Goal: Task Accomplishment & Management: Manage account settings

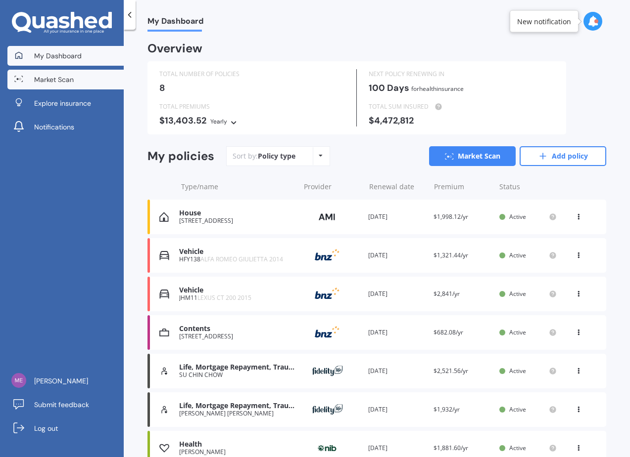
click at [75, 83] on link "Market Scan" at bounding box center [65, 80] width 116 height 20
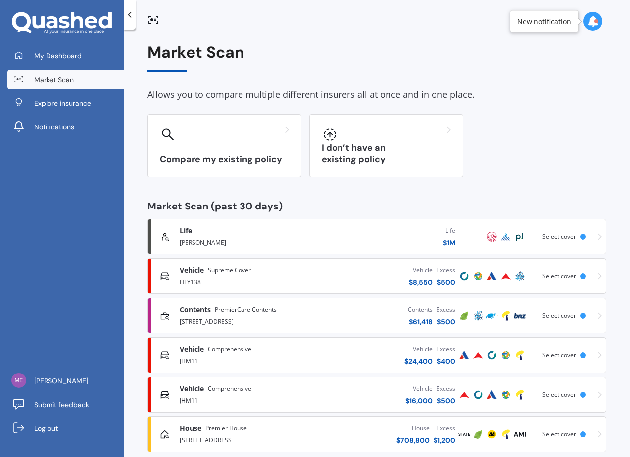
scroll to position [17, 0]
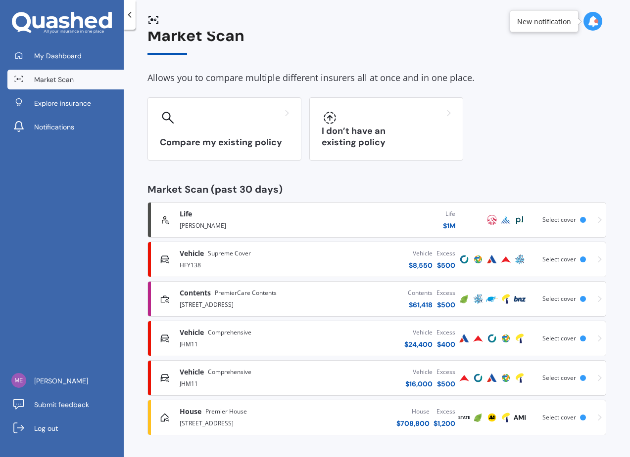
click at [572, 226] on div "Life [PERSON_NAME] Life $ 1M Scanned 10 hours ago Select cover" at bounding box center [377, 220] width 450 height 30
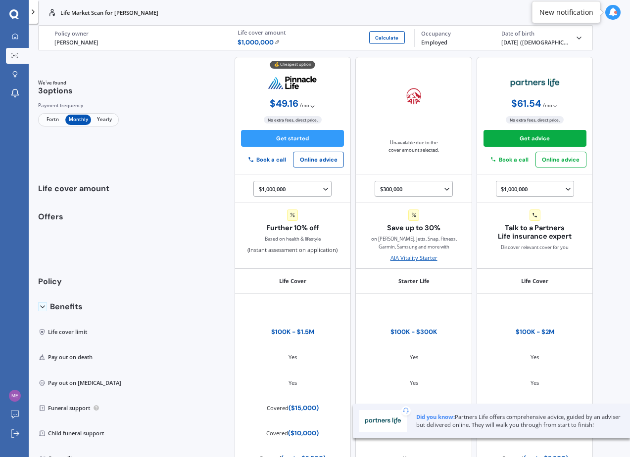
click at [35, 16] on div at bounding box center [33, 12] width 9 height 24
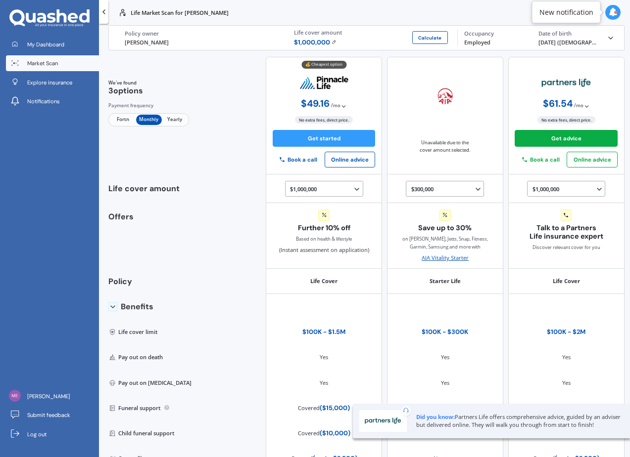
click at [44, 67] on span "Market Scan" at bounding box center [42, 63] width 31 height 8
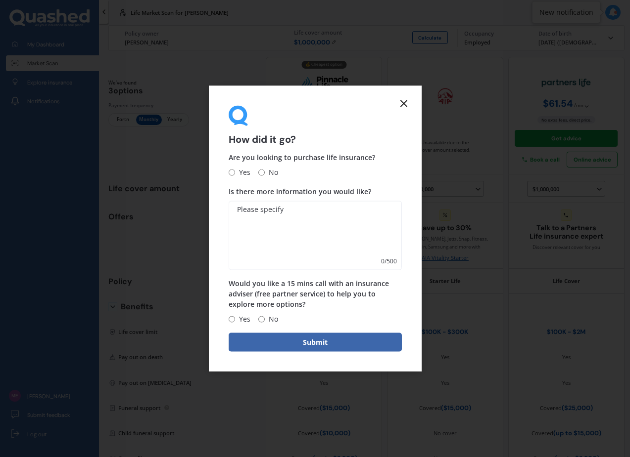
click at [402, 102] on line at bounding box center [404, 103] width 6 height 6
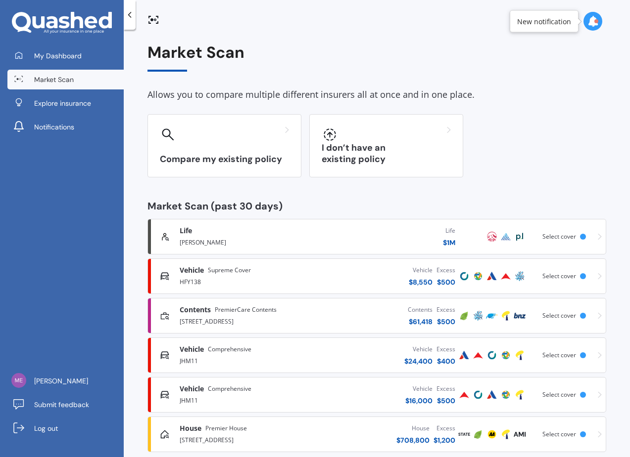
scroll to position [17, 0]
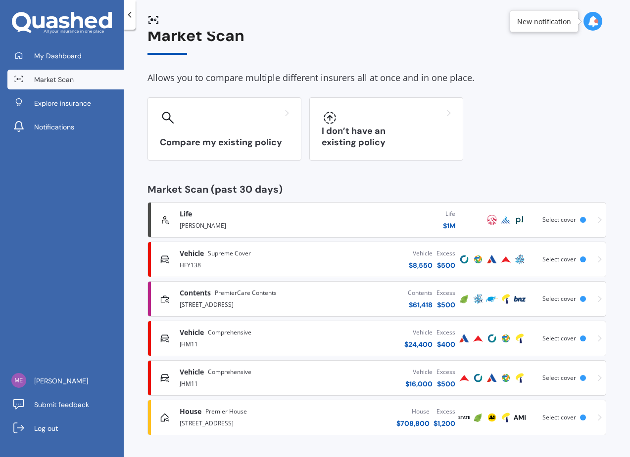
click at [569, 418] on span "Select cover" at bounding box center [559, 417] width 34 height 8
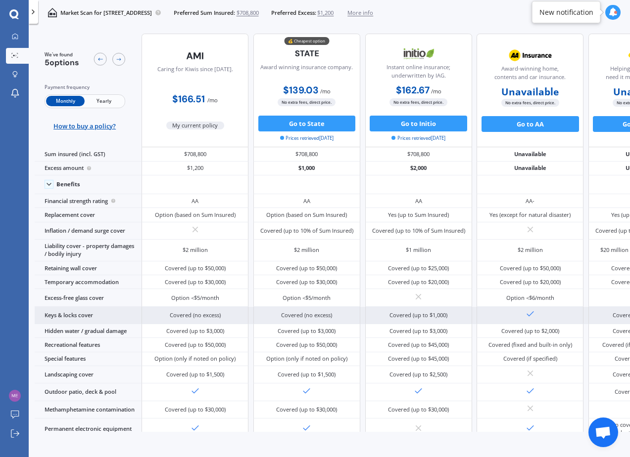
scroll to position [0, 0]
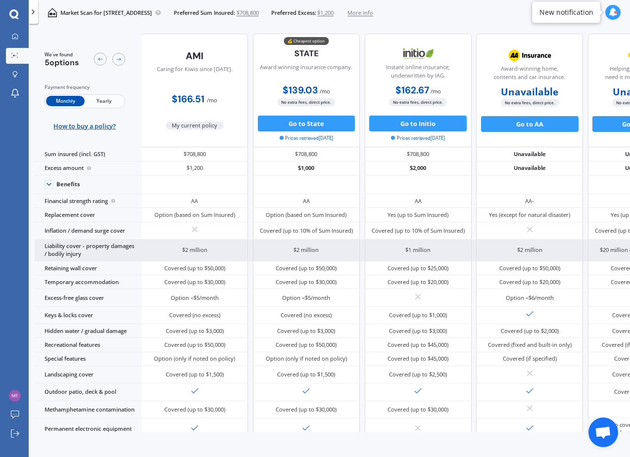
click at [331, 247] on div "$2 million" at bounding box center [306, 251] width 107 height 22
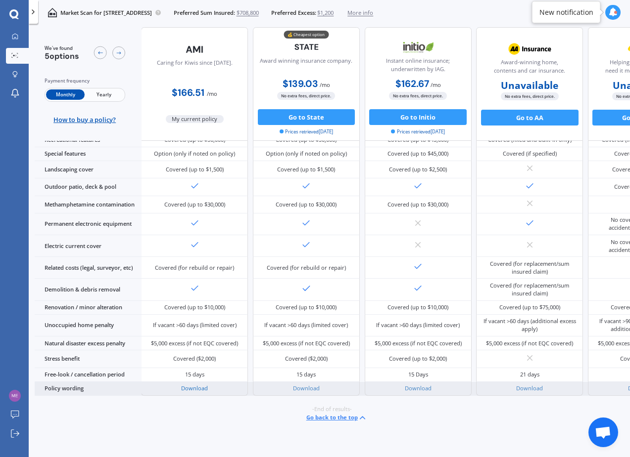
click at [195, 385] on link "Download" at bounding box center [194, 388] width 27 height 7
click at [310, 386] on link "Download" at bounding box center [306, 388] width 27 height 7
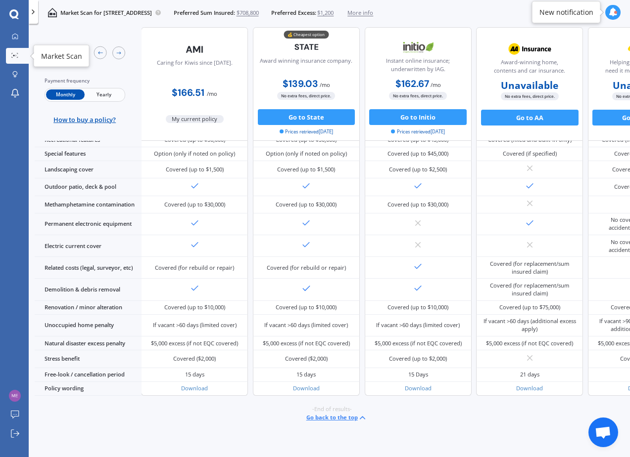
click at [16, 60] on link "Market Scan" at bounding box center [17, 56] width 23 height 16
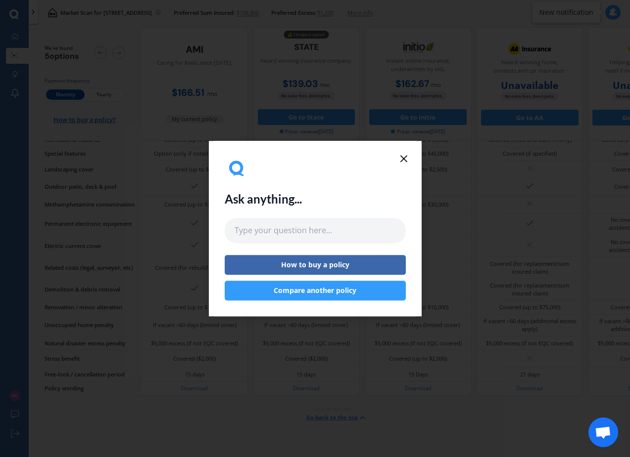
click at [406, 163] on icon at bounding box center [404, 159] width 12 height 12
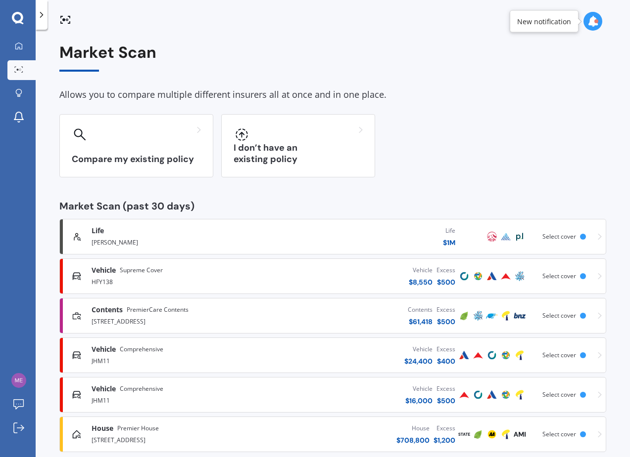
scroll to position [17, 0]
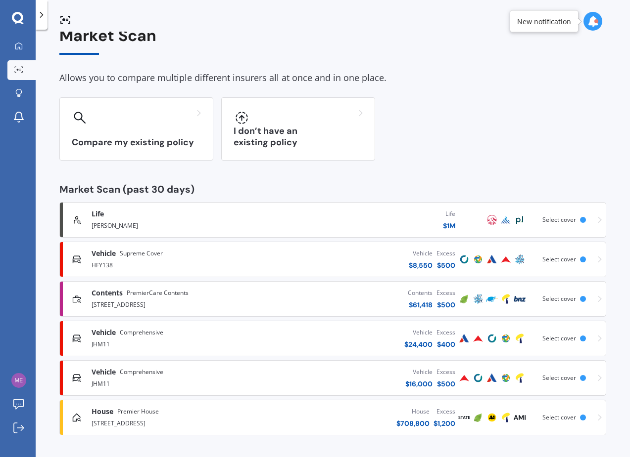
click at [241, 258] on div "Vehicle Supreme Cover" at bounding box center [177, 254] width 173 height 10
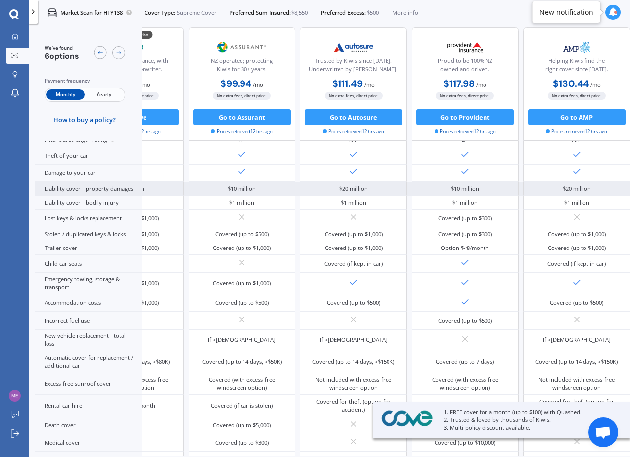
scroll to position [141, 226]
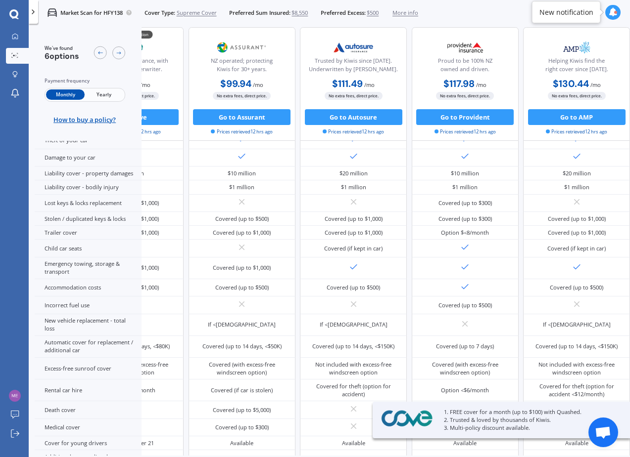
click at [608, 422] on span "Open chat" at bounding box center [603, 433] width 30 height 30
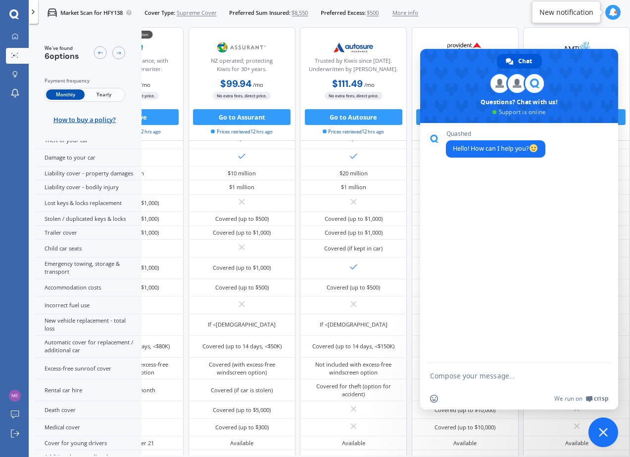
click at [501, 16] on div "Market Scan for HFY138 Cover Type: Supreme Cover Preferred Sum Insured: $8,550 …" at bounding box center [329, 12] width 601 height 25
click at [606, 436] on span "Close chat" at bounding box center [602, 432] width 9 height 9
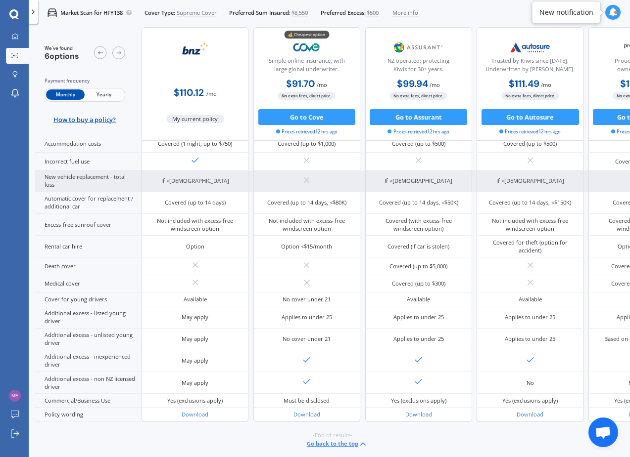
scroll to position [0, 0]
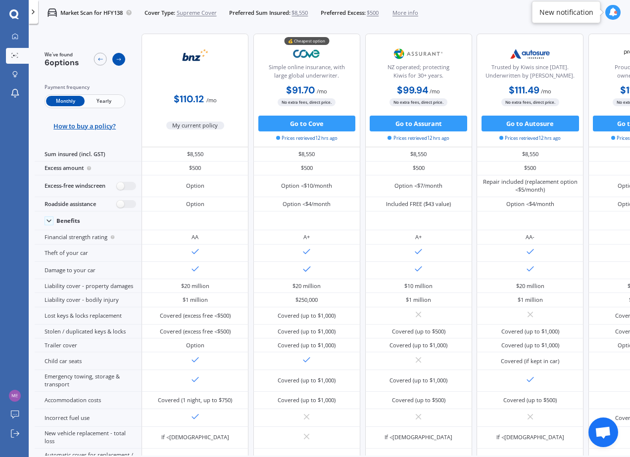
click at [122, 61] on div at bounding box center [118, 59] width 13 height 13
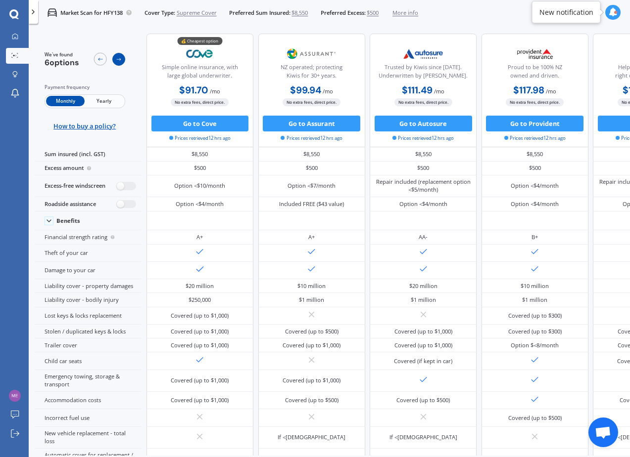
click at [122, 61] on div at bounding box center [118, 59] width 13 height 13
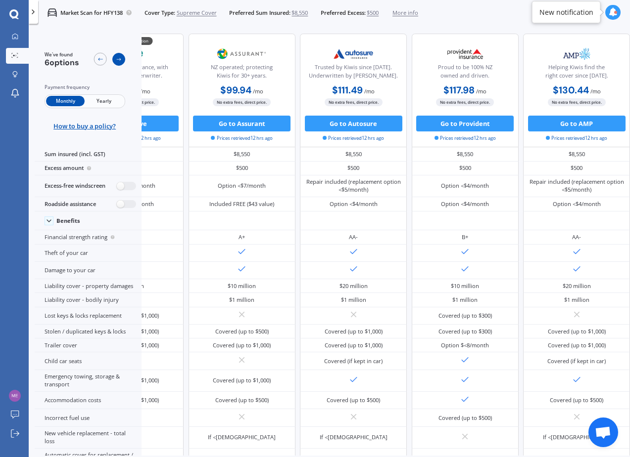
scroll to position [0, 226]
click at [122, 61] on div at bounding box center [118, 59] width 13 height 13
click at [103, 63] on icon at bounding box center [100, 59] width 6 height 6
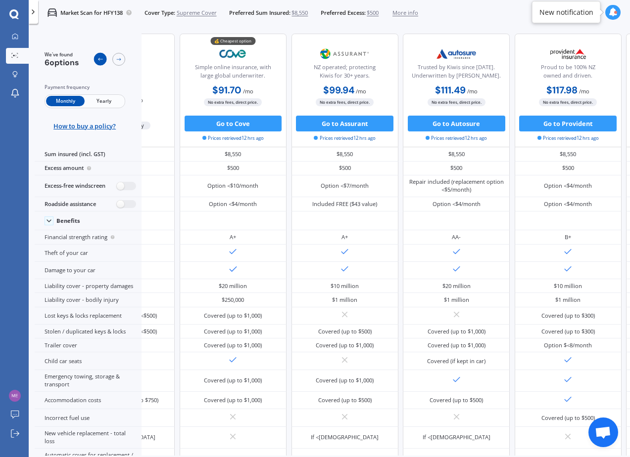
click at [103, 63] on icon at bounding box center [100, 59] width 6 height 6
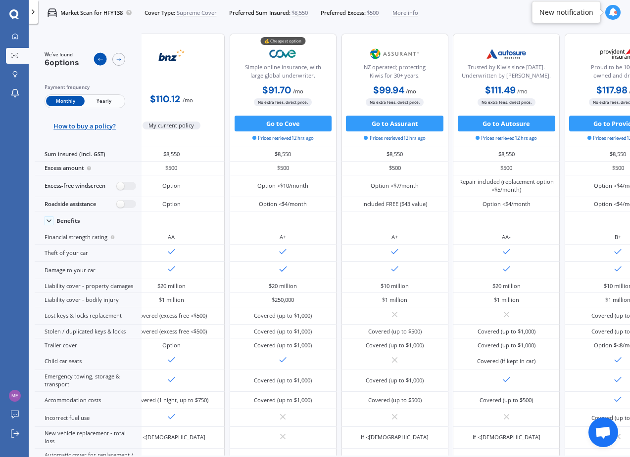
scroll to position [0, 0]
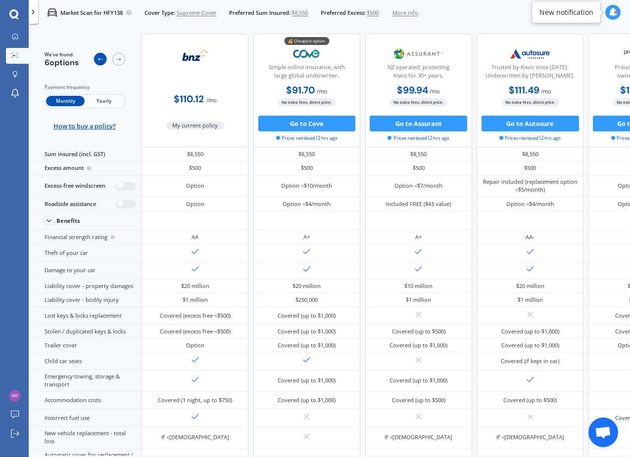
click at [103, 63] on icon at bounding box center [100, 59] width 6 height 6
click at [34, 13] on icon at bounding box center [33, 12] width 8 height 8
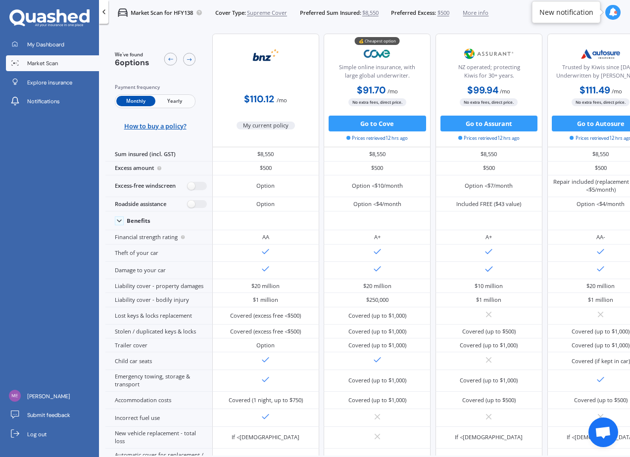
click at [102, 12] on icon at bounding box center [104, 12] width 8 height 8
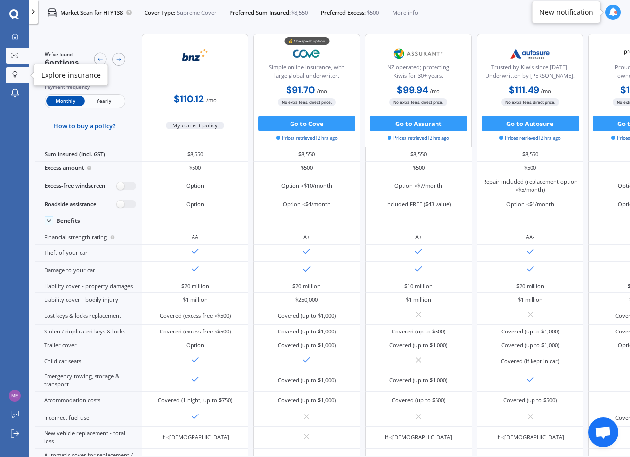
click at [16, 73] on icon at bounding box center [14, 74] width 5 height 7
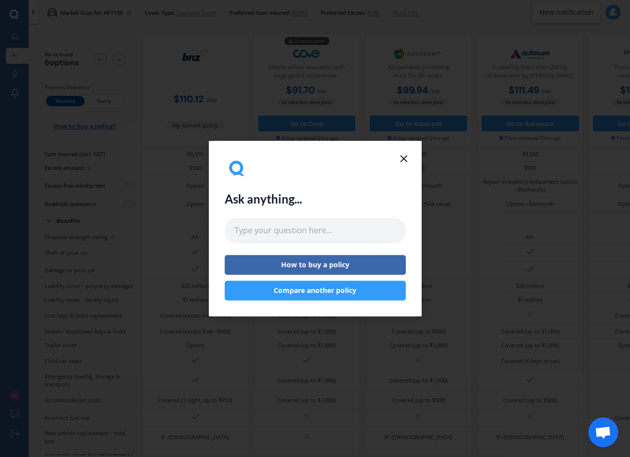
click at [398, 160] on icon at bounding box center [404, 159] width 12 height 12
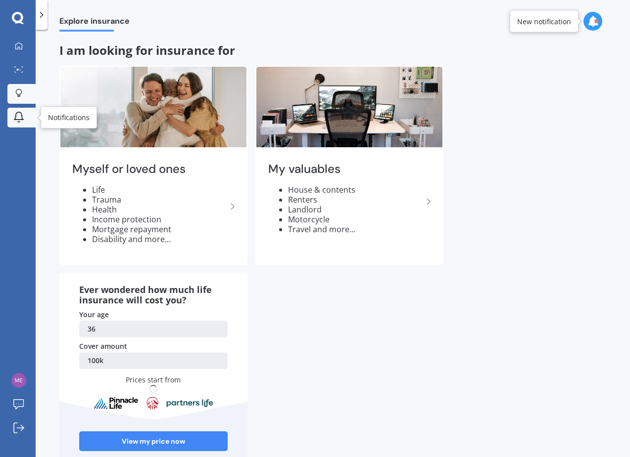
click at [20, 116] on icon at bounding box center [19, 117] width 12 height 12
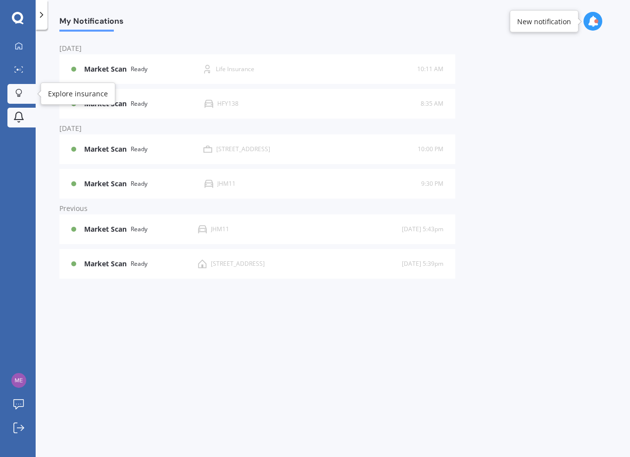
click at [18, 98] on div at bounding box center [18, 93] width 15 height 9
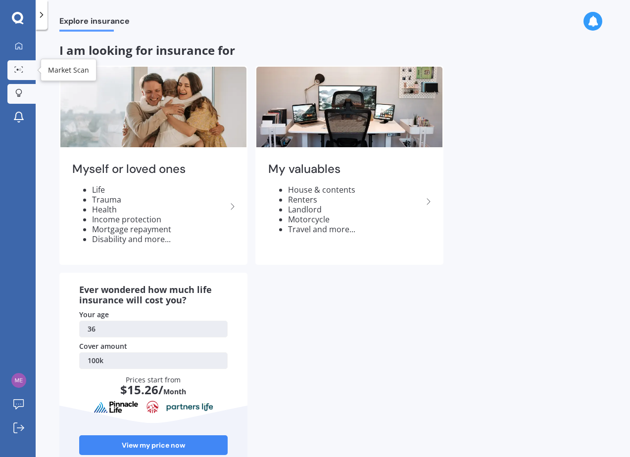
click at [27, 70] on link "Market Scan" at bounding box center [21, 70] width 28 height 20
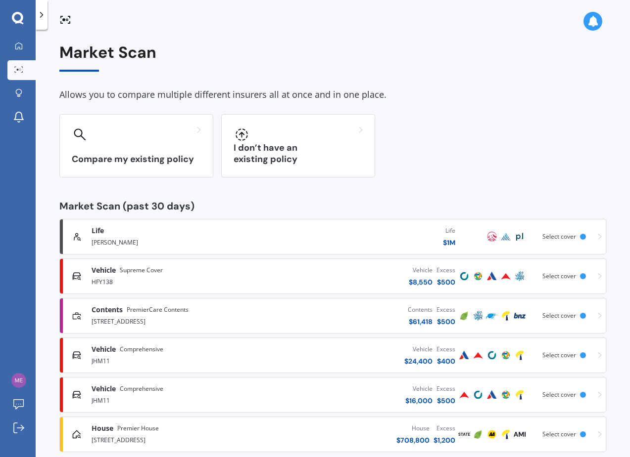
scroll to position [17, 0]
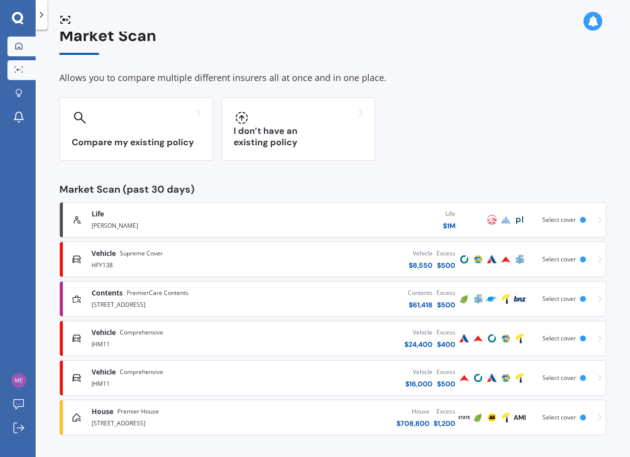
click at [23, 48] on div at bounding box center [18, 46] width 15 height 9
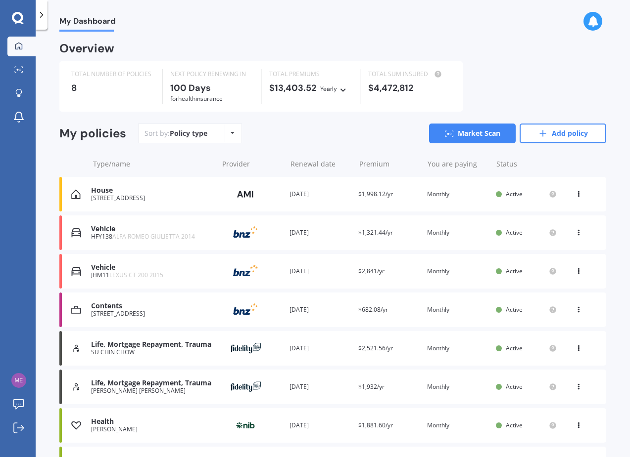
click at [577, 316] on div "Contents [STREET_ADDRESS] Provider Renewal date [DATE] Premium $682.08/yr You a…" at bounding box center [332, 310] width 546 height 35
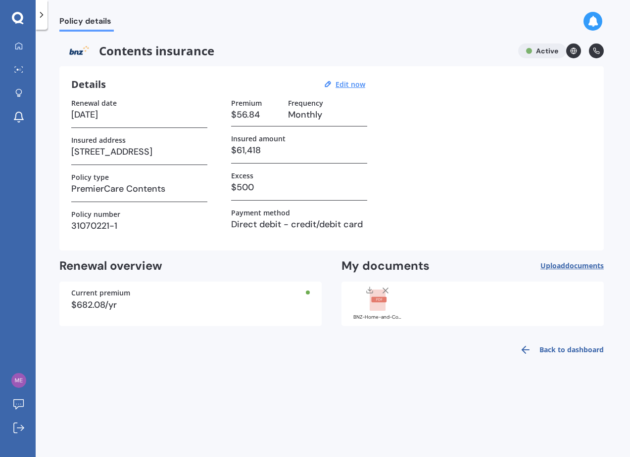
click at [374, 309] on rect at bounding box center [377, 301] width 16 height 22
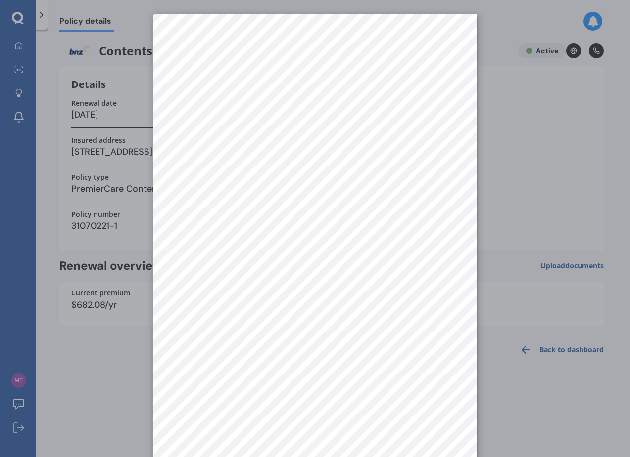
click at [542, 266] on div at bounding box center [315, 228] width 630 height 457
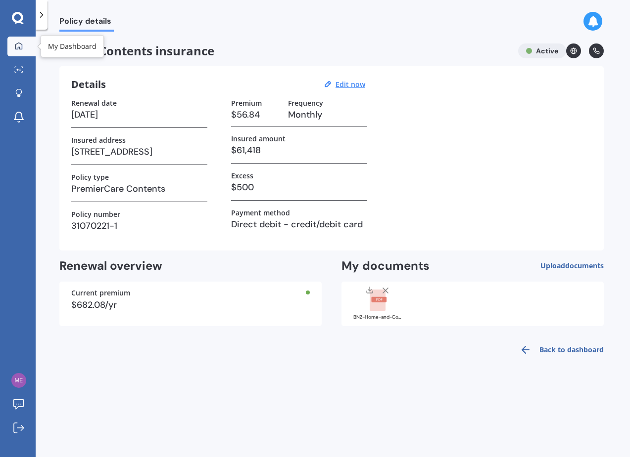
click at [20, 51] on link "My Dashboard" at bounding box center [21, 47] width 28 height 20
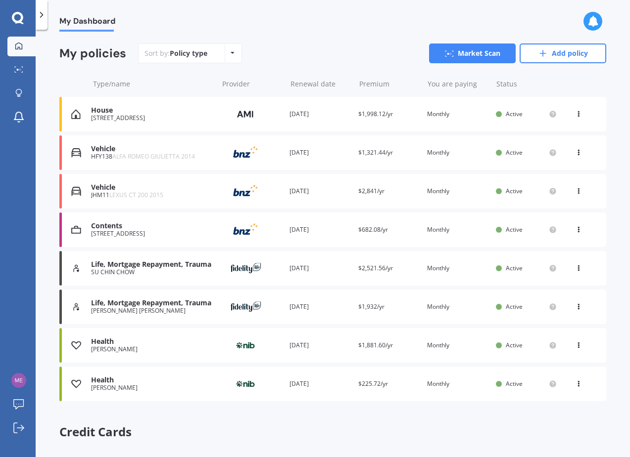
scroll to position [81, 0]
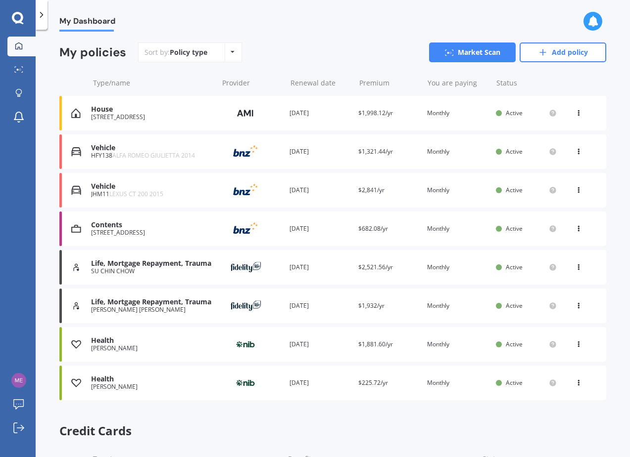
click at [232, 55] on icon at bounding box center [232, 52] width 4 height 6
click at [357, 62] on div "Sort by: Policy type Policy type Alphabetical Date added Renewing next Market S…" at bounding box center [372, 53] width 468 height 20
click at [251, 158] on img at bounding box center [245, 151] width 49 height 19
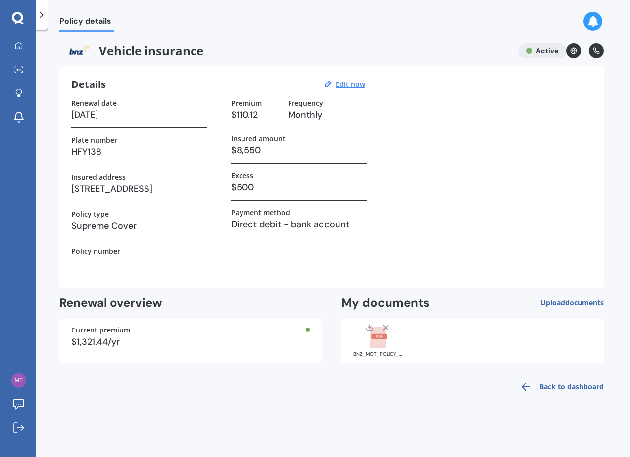
click at [118, 257] on h3 at bounding box center [139, 263] width 136 height 15
click at [348, 85] on u "Edit now" at bounding box center [350, 84] width 30 height 9
select select "16"
select select "08"
select select "2026"
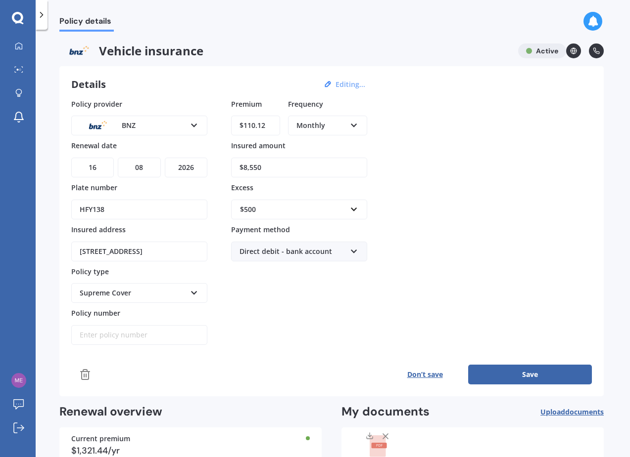
click at [162, 333] on input "Policy number" at bounding box center [139, 335] width 136 height 20
click at [127, 339] on input "Policy number" at bounding box center [139, 335] width 136 height 20
paste input "MOTP01540108"
type input "MOTP01540108"
click at [370, 309] on div "Policy provider BNZ AA AMI AMP ANZ ASB Aioi Nissay Dowa Ando Assurant Autosure …" at bounding box center [331, 222] width 520 height 247
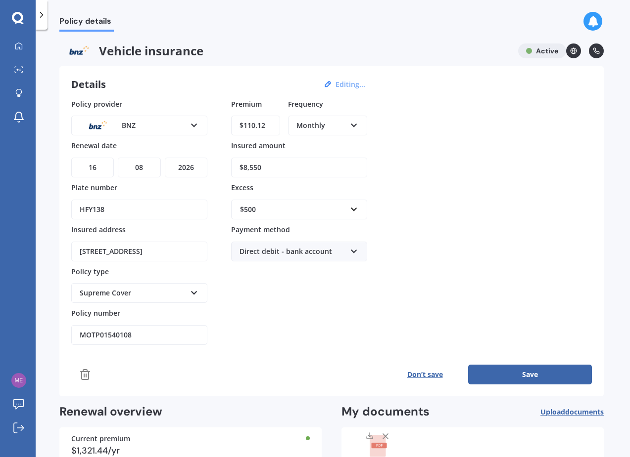
click at [504, 369] on button "Save" at bounding box center [530, 375] width 124 height 20
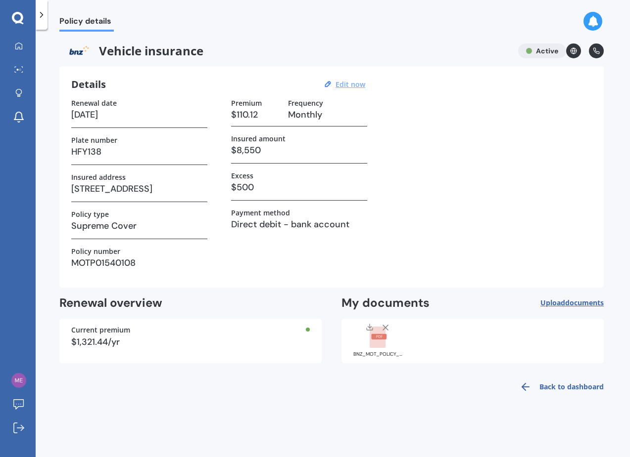
click at [593, 54] on link at bounding box center [596, 51] width 15 height 15
click at [583, 395] on link "Back to dashboard" at bounding box center [558, 387] width 90 height 24
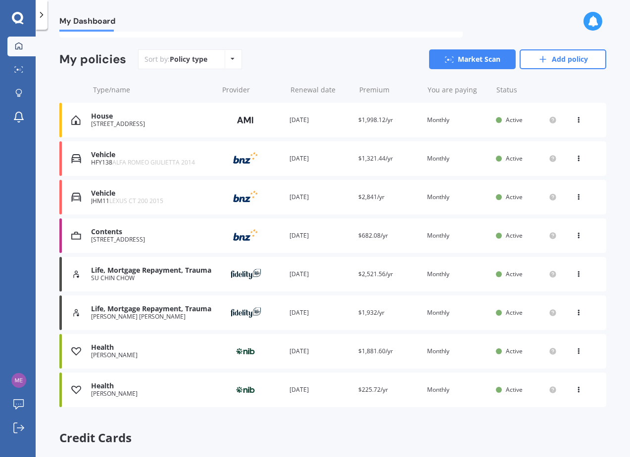
scroll to position [81, 0]
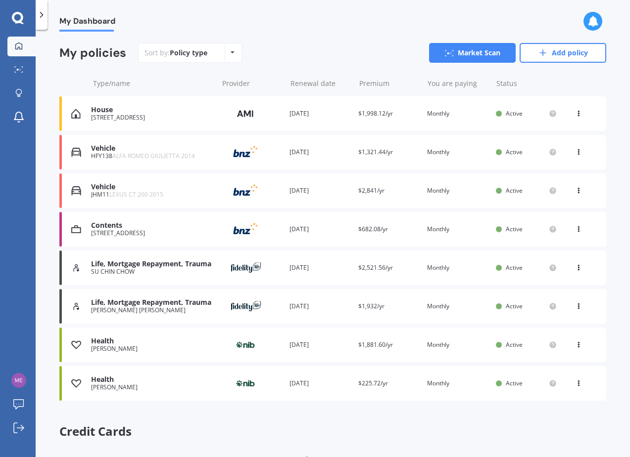
click at [376, 302] on div "Premium $1,932/yr" at bounding box center [388, 307] width 61 height 10
